Goal: Information Seeking & Learning: Check status

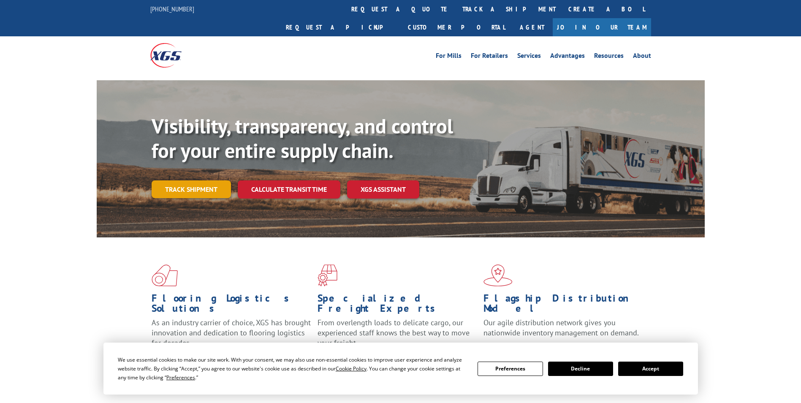
click at [185, 180] on link "Track shipment" at bounding box center [191, 189] width 79 height 18
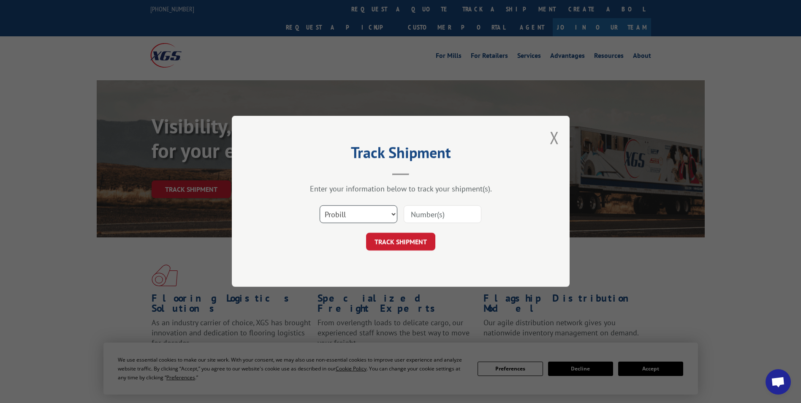
drag, startPoint x: 351, startPoint y: 206, endPoint x: 350, endPoint y: 217, distance: 11.5
click at [351, 212] on select "Select category... Probill BOL PO" at bounding box center [359, 215] width 78 height 18
select select "bol"
click at [320, 206] on select "Select category... Probill BOL PO" at bounding box center [359, 215] width 78 height 18
click at [430, 213] on input at bounding box center [443, 215] width 78 height 18
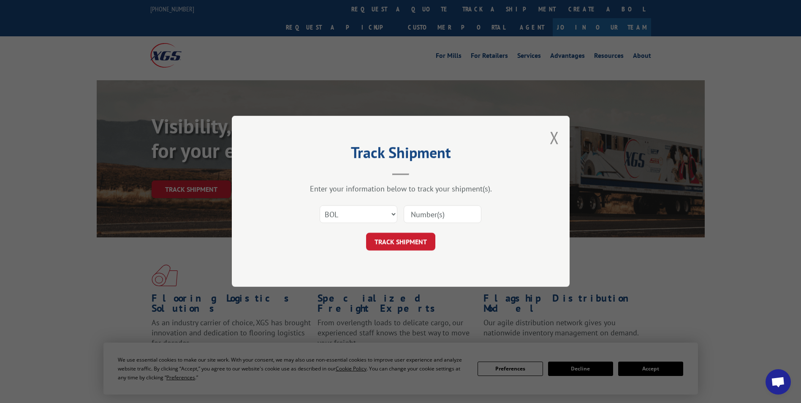
paste input "7042678"
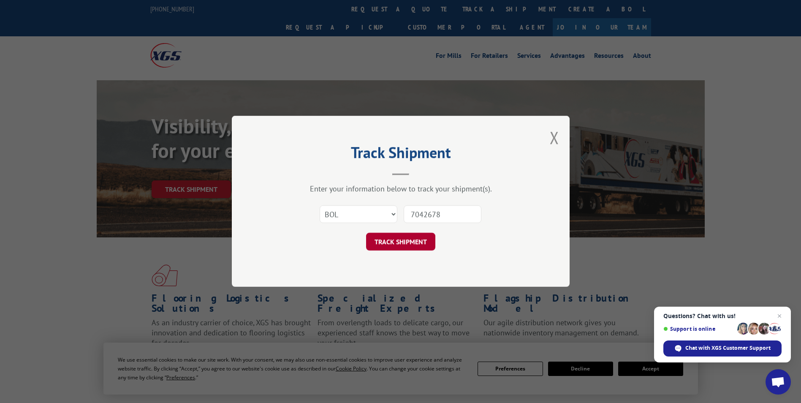
type input "7042678"
click at [400, 244] on button "TRACK SHIPMENT" at bounding box center [400, 242] width 69 height 18
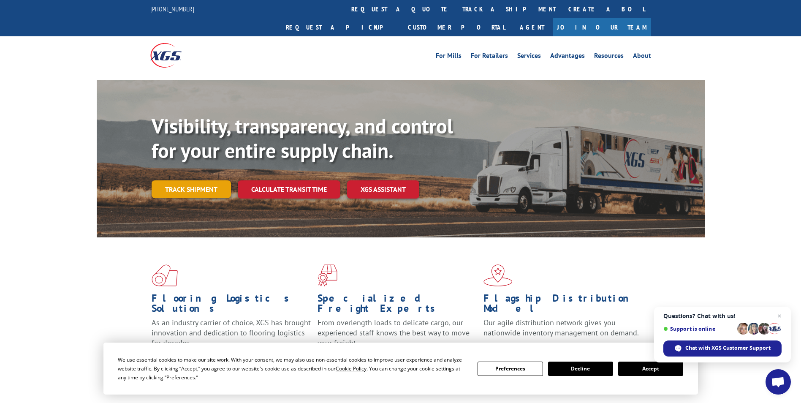
click at [197, 180] on link "Track shipment" at bounding box center [191, 189] width 79 height 18
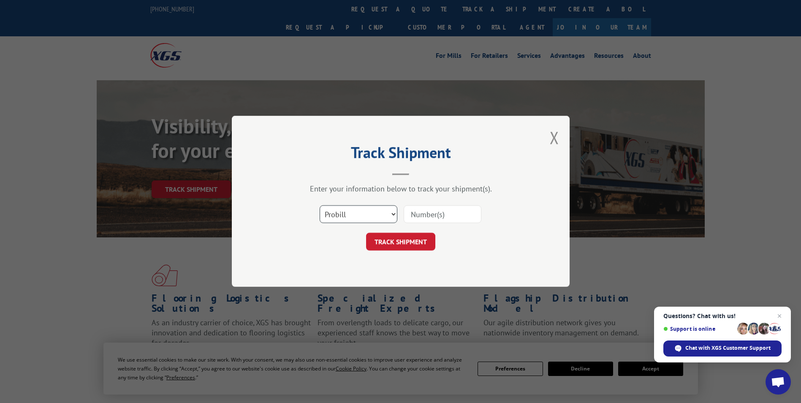
drag, startPoint x: 355, startPoint y: 218, endPoint x: 358, endPoint y: 224, distance: 6.8
click at [355, 218] on select "Select category... Probill BOL PO" at bounding box center [359, 215] width 78 height 18
select select "bol"
click at [320, 206] on select "Select category... Probill BOL PO" at bounding box center [359, 215] width 78 height 18
click at [445, 217] on input at bounding box center [443, 215] width 78 height 18
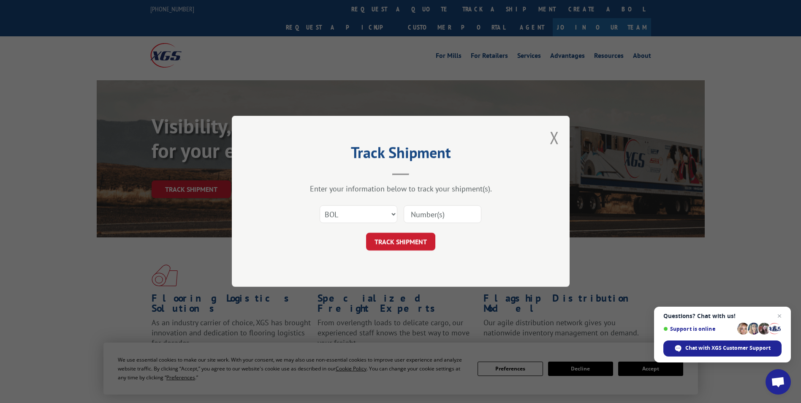
paste input "7061078"
type input "7061078"
click at [408, 245] on button "TRACK SHIPMENT" at bounding box center [400, 242] width 69 height 18
